Goal: Find specific page/section: Find specific page/section

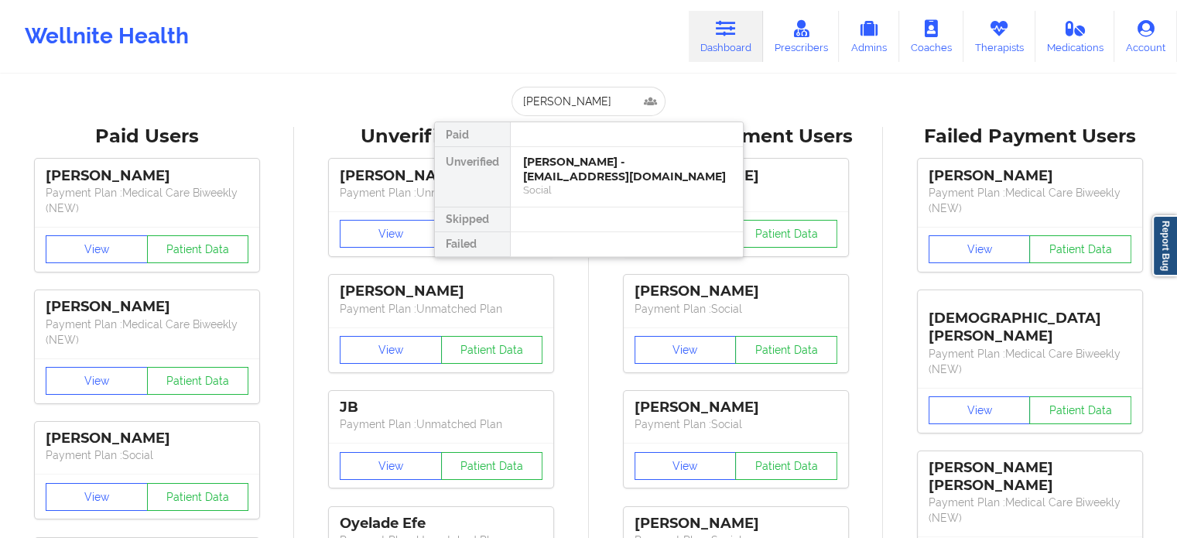
type input "[PERSON_NAME]"
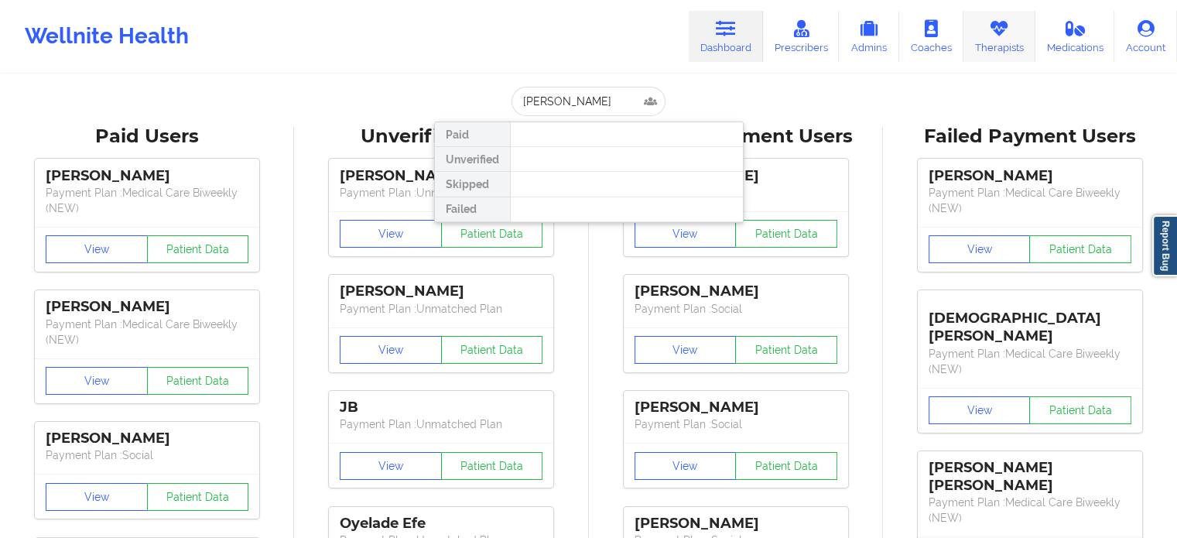
click at [1023, 36] on link "Therapists" at bounding box center [1000, 36] width 72 height 51
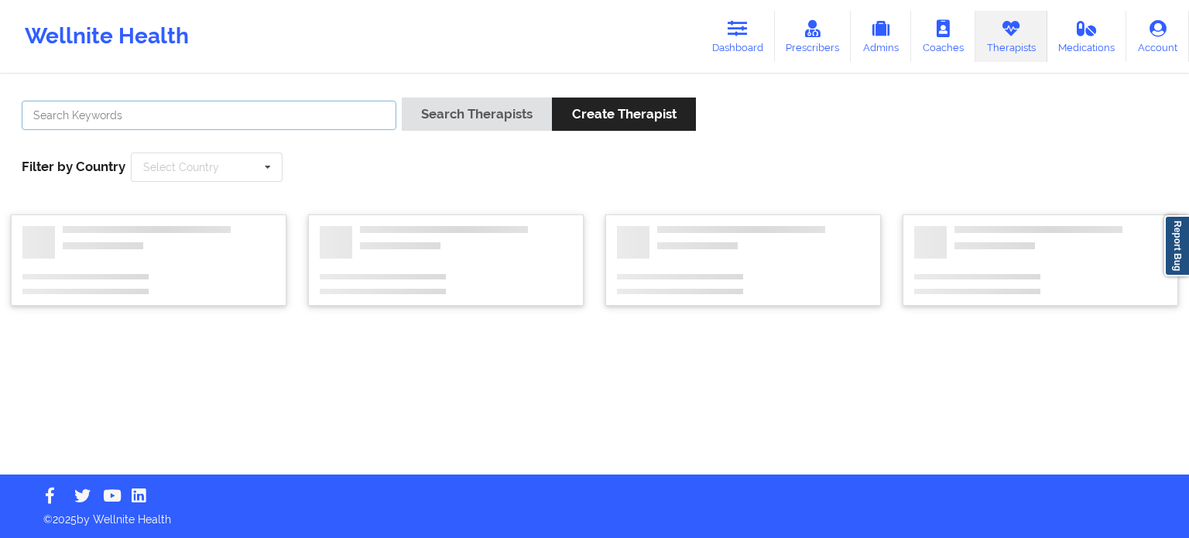
click at [197, 121] on input "text" at bounding box center [209, 115] width 375 height 29
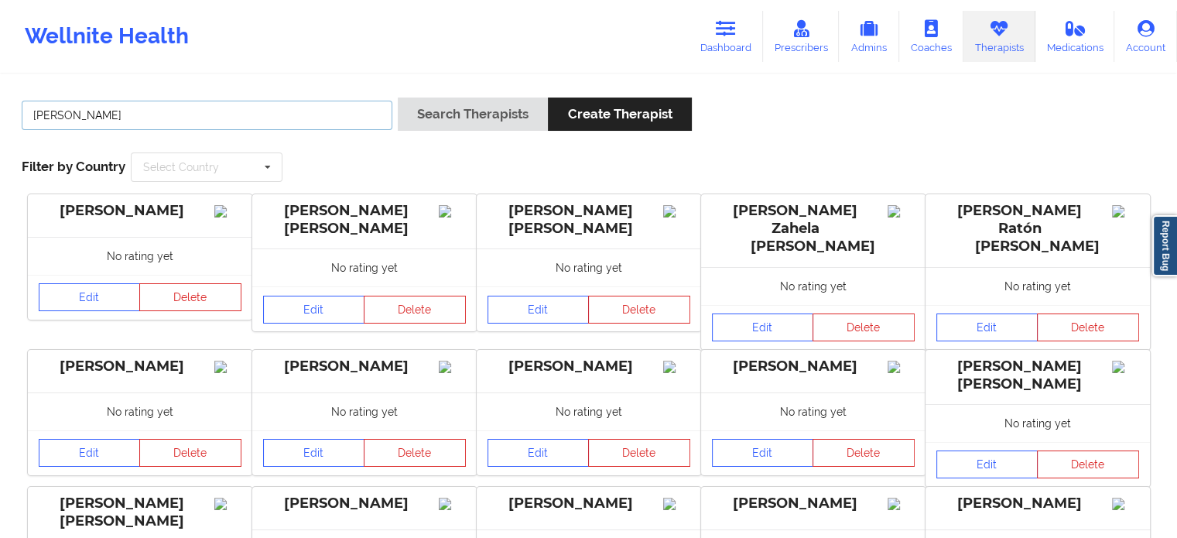
type input "[PERSON_NAME]"
click at [398, 98] on button "Search Therapists" at bounding box center [473, 114] width 150 height 33
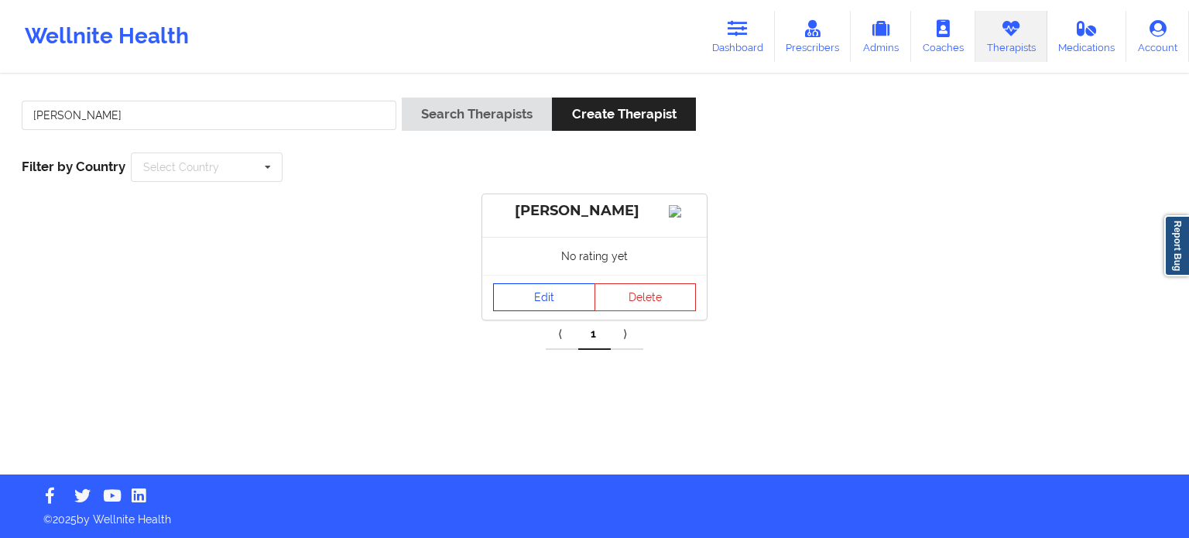
click at [523, 311] on link "Edit" at bounding box center [544, 297] width 102 height 28
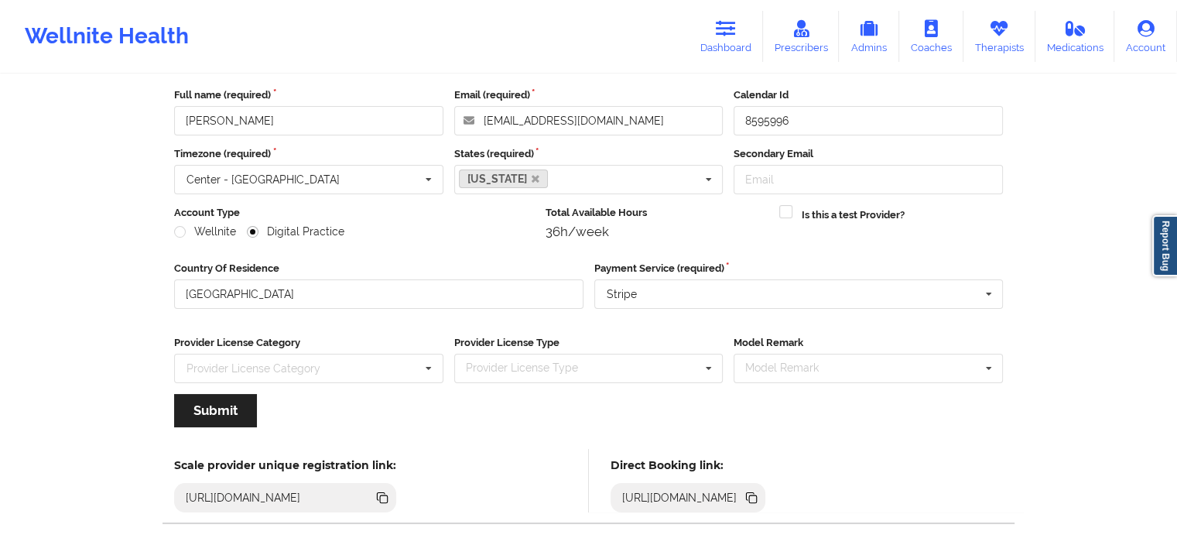
scroll to position [155, 0]
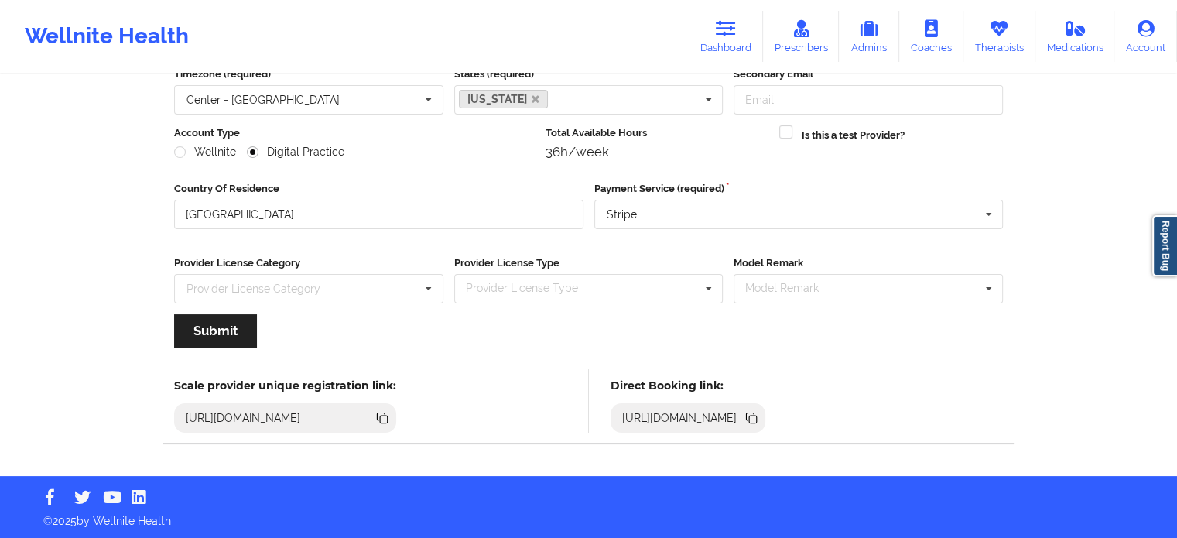
click at [757, 416] on icon at bounding box center [753, 420] width 8 height 8
click at [724, 34] on icon at bounding box center [726, 28] width 20 height 17
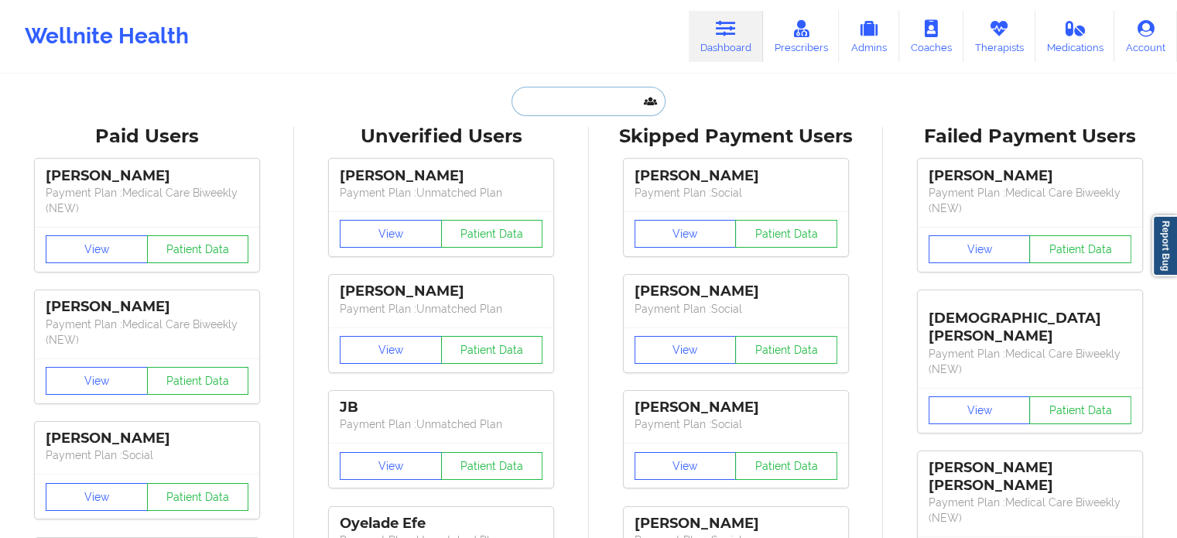
click at [553, 104] on input "text" at bounding box center [588, 101] width 153 height 29
paste input "[EMAIL_ADDRESS][DOMAIN_NAME]"
type input "[EMAIL_ADDRESS][DOMAIN_NAME]"
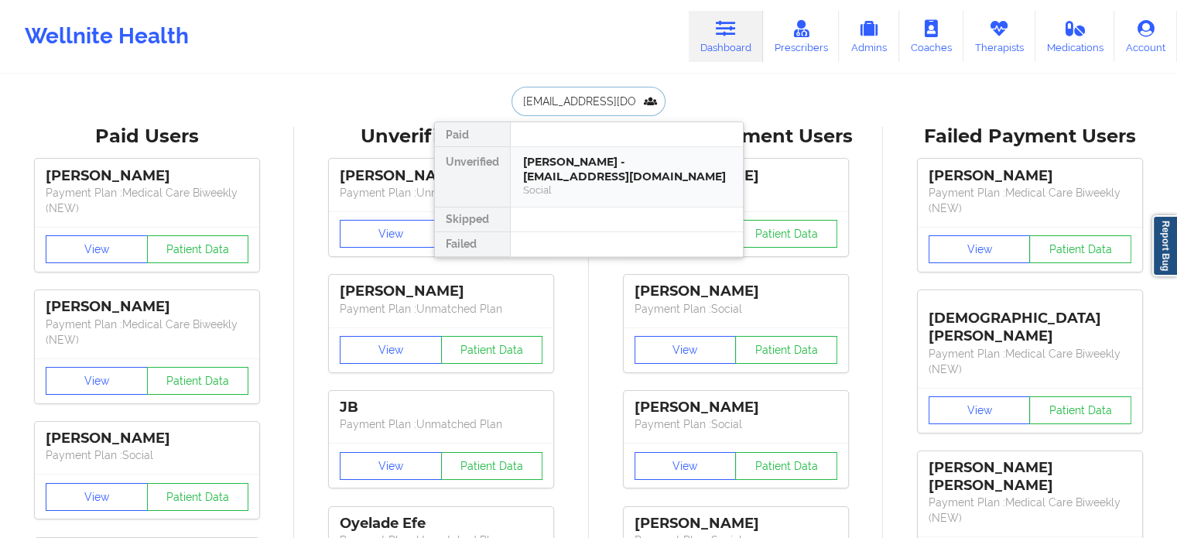
click at [608, 160] on div "[PERSON_NAME] - [EMAIL_ADDRESS][DOMAIN_NAME]" at bounding box center [626, 169] width 207 height 29
